Goal: Transaction & Acquisition: Purchase product/service

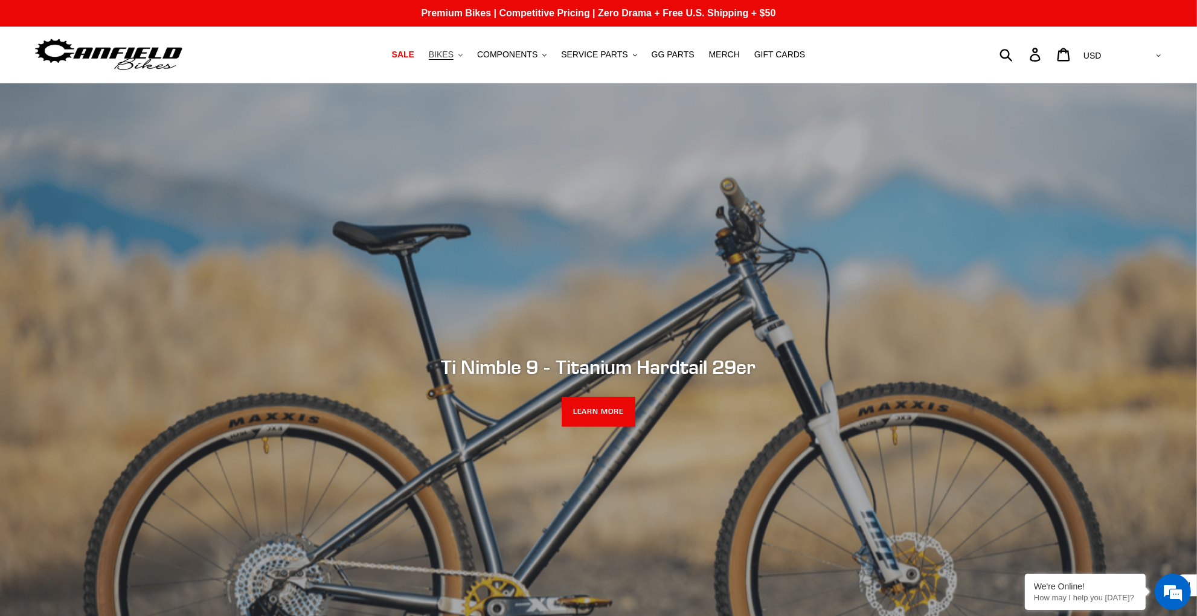
click at [454, 54] on span "BIKES" at bounding box center [441, 55] width 25 height 10
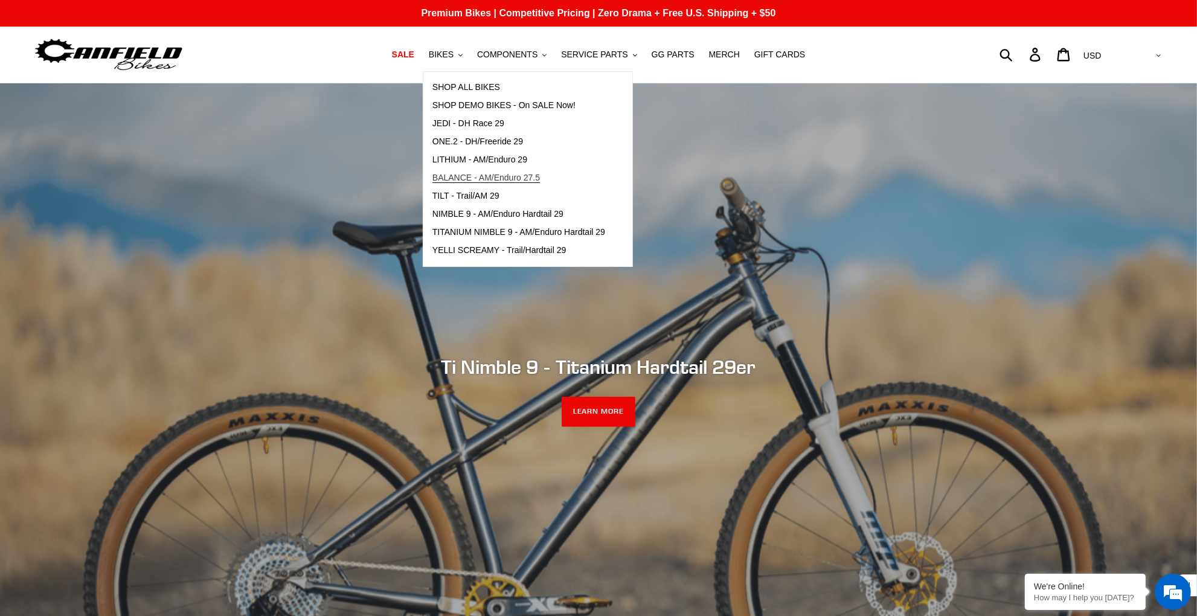
drag, startPoint x: 491, startPoint y: 173, endPoint x: 466, endPoint y: 175, distance: 24.8
click at [491, 173] on span "BALANCE - AM/Enduro 27.5" at bounding box center [486, 178] width 108 height 10
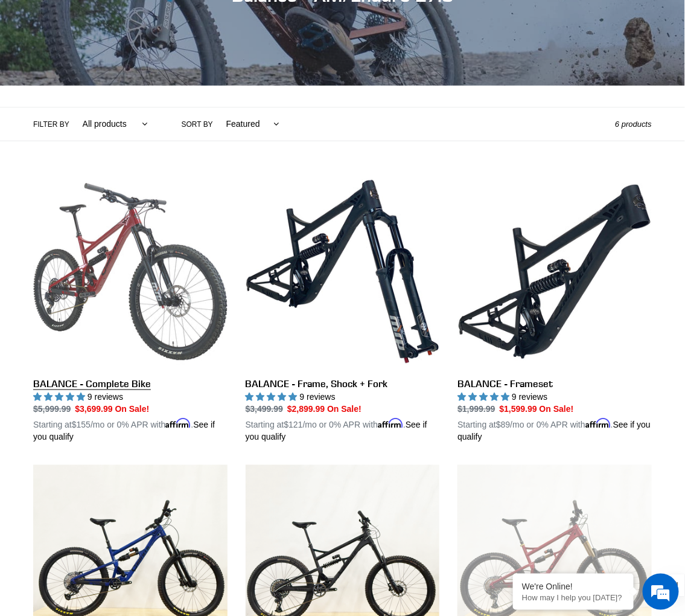
scroll to position [194, 0]
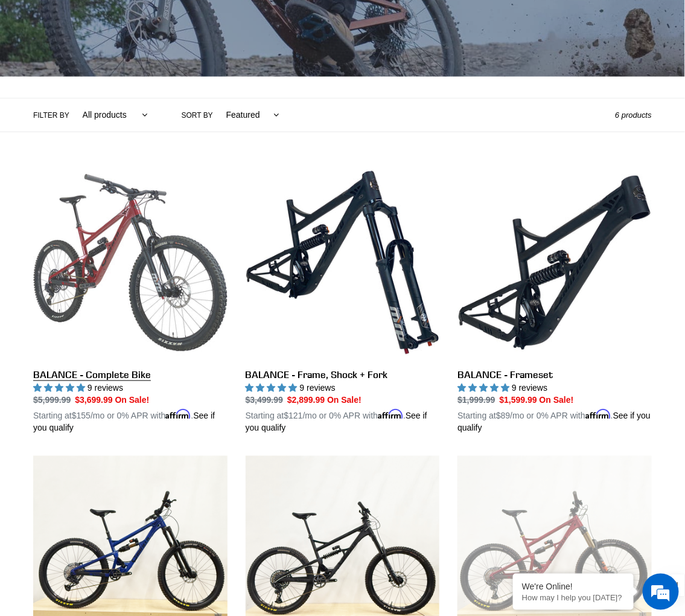
click at [140, 254] on link "BALANCE - Complete Bike" at bounding box center [130, 299] width 194 height 269
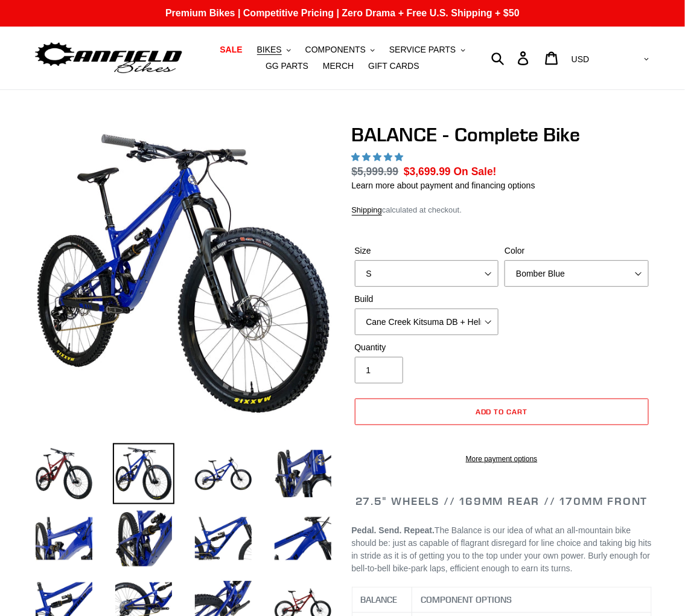
select select "highest-rating"
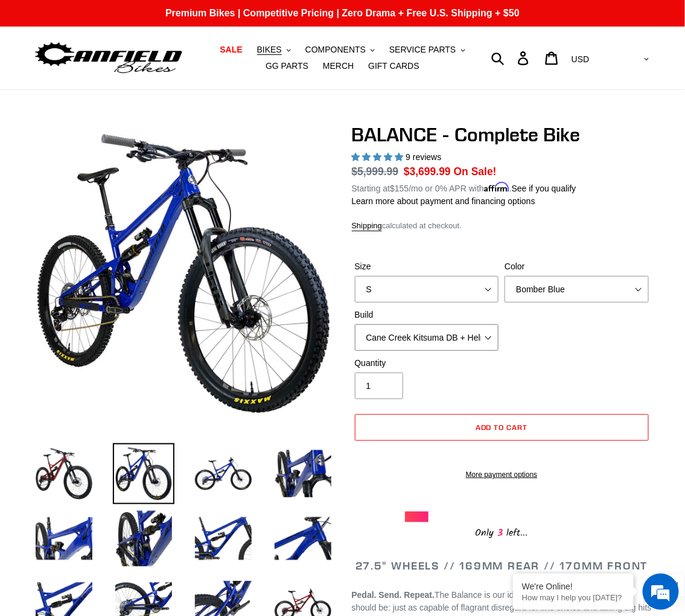
click at [447, 336] on select "Cane Creek Kitsuma DB + Helm MKII + SRAM GX Cane Creek Kitsuma DB + Helm MKII +…" at bounding box center [427, 337] width 144 height 27
select select "RockShox Vivid ULT + Zeb ULT + SRAM GX"
click at [355, 324] on select "Cane Creek Kitsuma DB + Helm MKII + SRAM GX Cane Creek Kitsuma DB + Helm MKII +…" at bounding box center [427, 337] width 144 height 27
